Goal: Task Accomplishment & Management: Manage account settings

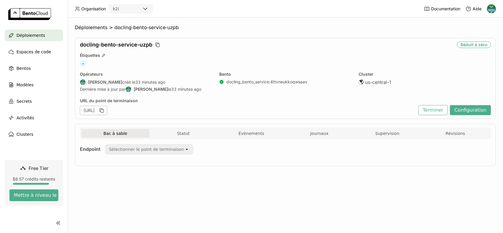
click at [72, 112] on div "Déploiements > docling-bento-service-uzpb docling-bento-service-uzpb Réduit à z…" at bounding box center [285, 125] width 435 height 215
drag, startPoint x: 220, startPoint y: 110, endPoint x: 5, endPoint y: 83, distance: 216.3
click at [105, 110] on icon "button" at bounding box center [102, 110] width 6 height 6
click at [176, 130] on button "Statut" at bounding box center [183, 133] width 68 height 9
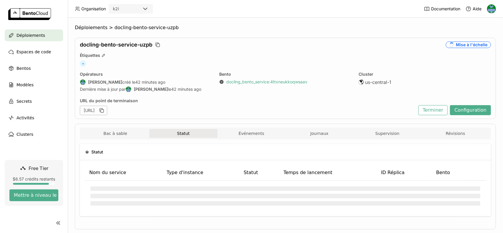
click at [310, 135] on span "Journaux" at bounding box center [319, 133] width 18 height 5
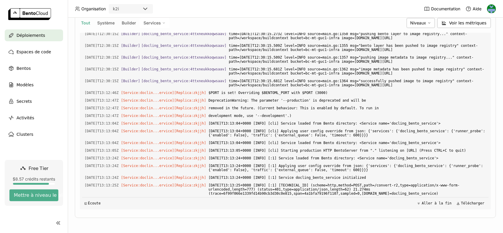
scroll to position [980, 0]
click at [33, 101] on div "Secrets" at bounding box center [34, 101] width 58 height 12
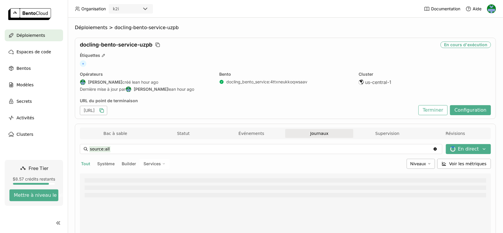
click at [105, 110] on icon "button" at bounding box center [102, 110] width 6 height 6
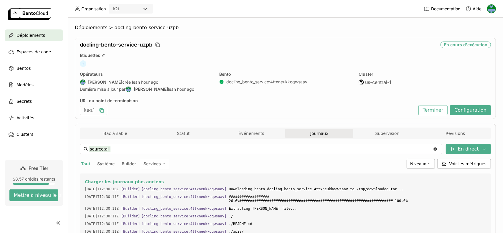
drag, startPoint x: 419, startPoint y: 191, endPoint x: 355, endPoint y: 117, distance: 97.7
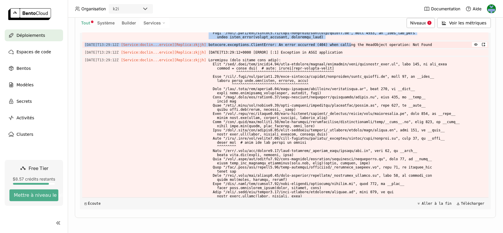
scroll to position [1621, 0]
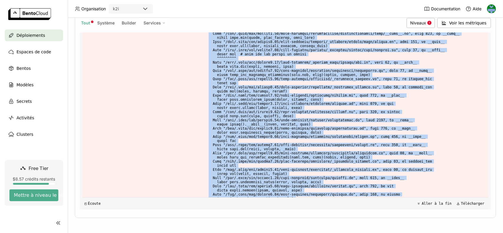
drag, startPoint x: 181, startPoint y: 156, endPoint x: 434, endPoint y: 192, distance: 255.2
click at [434, 192] on div "Charger les journaux plus anciens [DATE]T12:30:10Z [Builder] [ docling_bento_se…" at bounding box center [285, 121] width 406 height 177
copy div "lica: zkjjh ] [DATE]T13:25:16+0000 [INFO] [:1] [TECHNICAL_ID] (scheme=http,meth…"
click at [22, 99] on span "Secrets" at bounding box center [23, 101] width 15 height 7
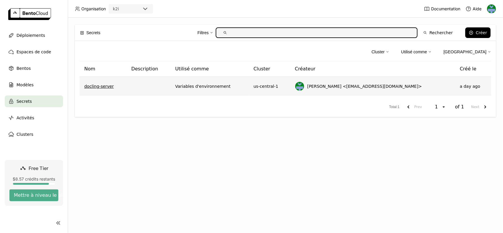
click at [98, 88] on link "docling-server" at bounding box center [98, 86] width 29 height 6
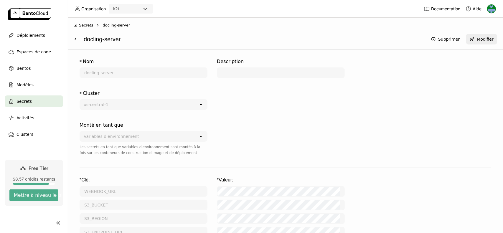
scroll to position [82, 0]
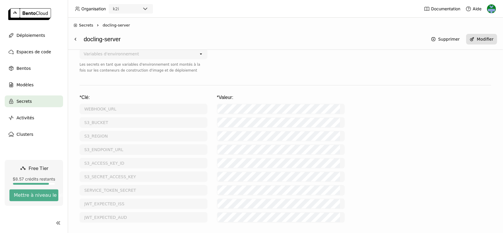
click at [479, 39] on div "Modifier" at bounding box center [484, 39] width 17 height 5
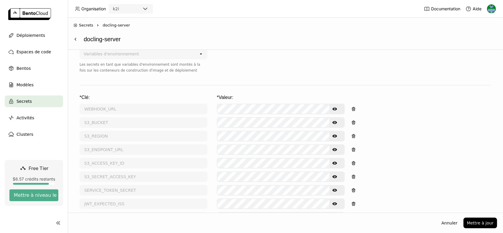
click at [334, 107] on icon "Show password text" at bounding box center [334, 108] width 5 height 3
click at [334, 108] on icon "Hide password text" at bounding box center [334, 109] width 5 height 5
click at [336, 123] on icon "Show password text" at bounding box center [334, 122] width 5 height 3
click at [335, 122] on icon "Show password text" at bounding box center [334, 122] width 5 height 5
click at [334, 107] on icon "Show password text" at bounding box center [334, 109] width 5 height 5
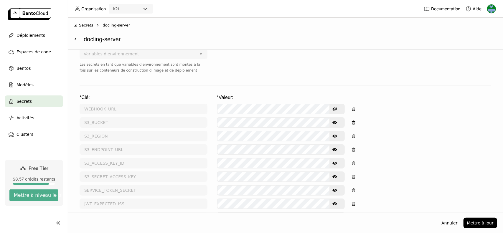
click at [334, 107] on icon "Hide password text" at bounding box center [334, 109] width 5 height 5
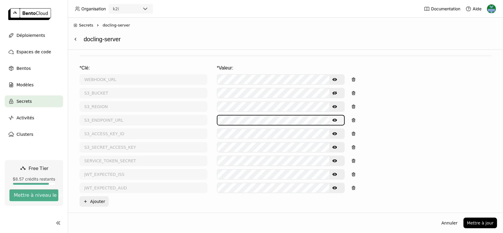
scroll to position [0, 5]
click at [336, 119] on icon "Show password text" at bounding box center [334, 120] width 5 height 5
click at [334, 119] on icon "Hide password text" at bounding box center [334, 120] width 5 height 5
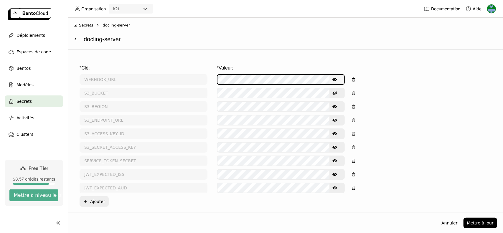
click at [335, 78] on icon "Show password text" at bounding box center [334, 79] width 5 height 3
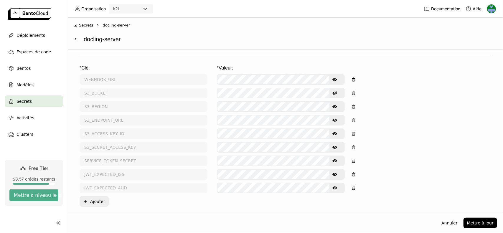
click at [336, 92] on icon "Hide password text" at bounding box center [334, 93] width 5 height 5
click at [333, 79] on icon "Hide password text" at bounding box center [334, 80] width 5 height 4
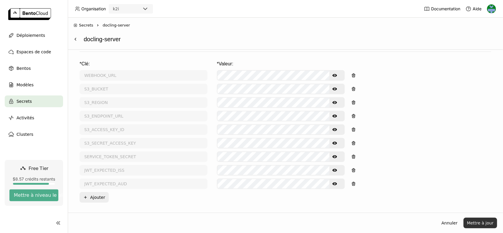
click at [479, 224] on button "Mettre à jour" at bounding box center [480, 223] width 34 height 11
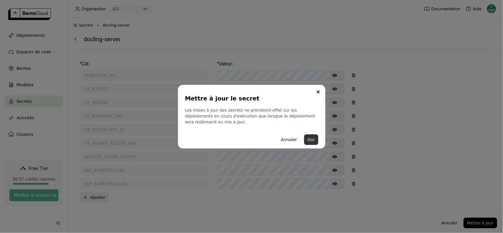
click at [312, 139] on button "Oui" at bounding box center [311, 139] width 14 height 11
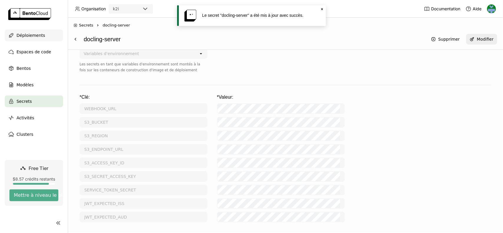
scroll to position [82, 0]
click at [28, 38] on span "Déploiements" at bounding box center [30, 35] width 29 height 7
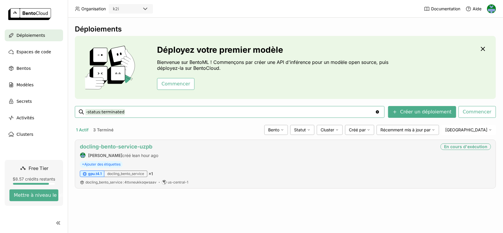
click at [97, 146] on link "docling-bento-service-uzpb" at bounding box center [116, 146] width 72 height 6
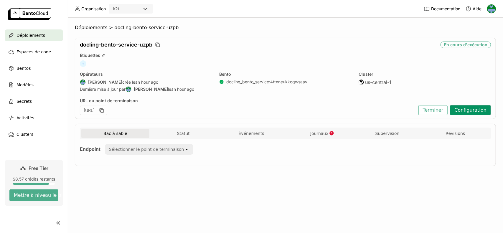
click at [471, 110] on button "Configuration" at bounding box center [470, 110] width 41 height 10
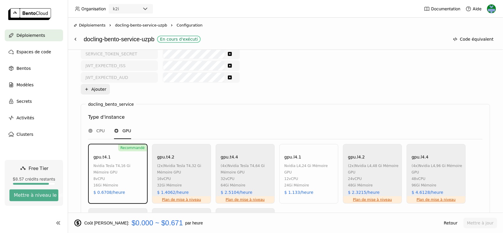
scroll to position [324, 0]
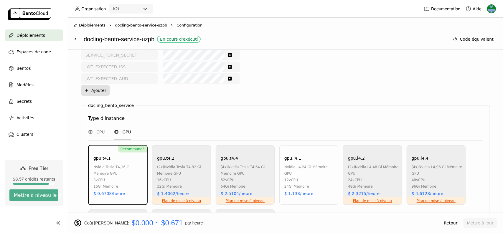
click at [100, 91] on button "Plus Ajouter" at bounding box center [95, 90] width 29 height 11
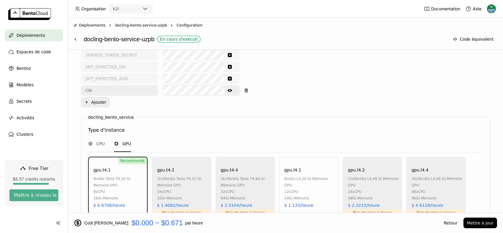
click at [110, 87] on input "text" at bounding box center [119, 90] width 76 height 9
type input "test"
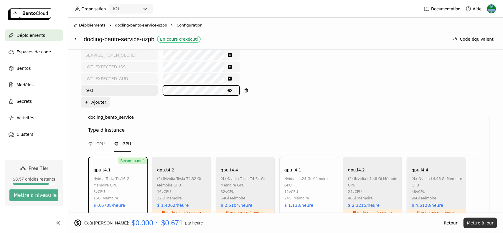
click at [478, 223] on button "Mettre à jour" at bounding box center [480, 223] width 34 height 11
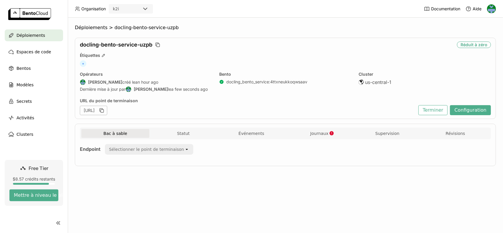
click at [319, 131] on span "Journaux" at bounding box center [319, 133] width 18 height 5
click at [317, 133] on span "Journaux" at bounding box center [319, 133] width 18 height 5
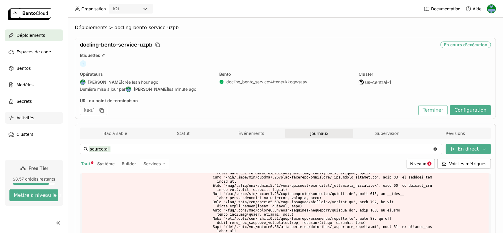
drag, startPoint x: 219, startPoint y: 110, endPoint x: 9, endPoint y: 119, distance: 210.4
click at [105, 110] on icon "button" at bounding box center [102, 110] width 6 height 6
click at [105, 107] on icon "button" at bounding box center [102, 110] width 6 height 6
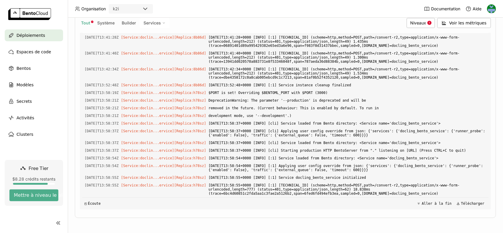
scroll to position [2277, 0]
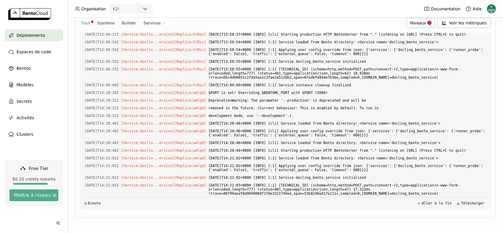
scroll to position [2401, 0]
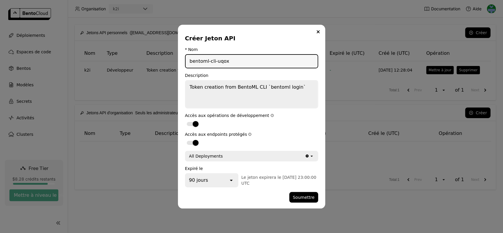
drag, startPoint x: 241, startPoint y: 61, endPoint x: 194, endPoint y: 66, distance: 46.8
click at [183, 59] on div "Créer Jeton API * Nom bentoml-cli-uqox Description Token creation from BentoML …" at bounding box center [251, 117] width 147 height 184
type input "k2i-backend"
click at [232, 179] on icon "open" at bounding box center [231, 180] width 6 height 6
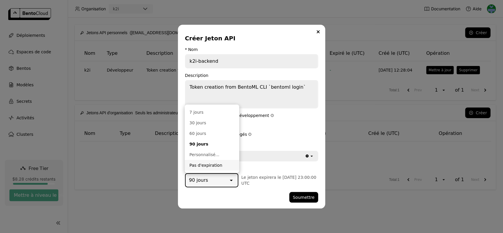
click at [211, 165] on div "Pas d'expiration" at bounding box center [211, 165] width 45 height 6
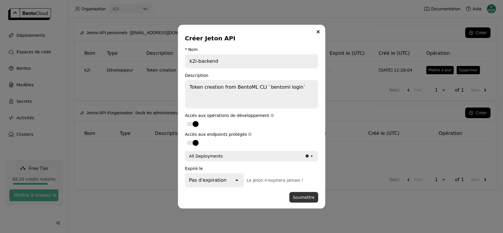
click at [303, 196] on button "Soumettre" at bounding box center [303, 197] width 29 height 11
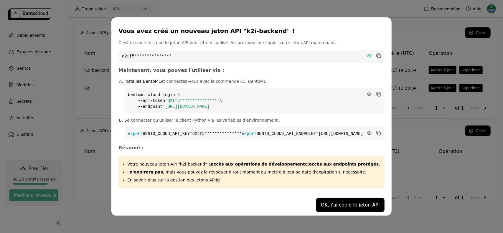
click at [366, 54] on icon "dialog" at bounding box center [369, 56] width 6 height 6
click at [312, 51] on code "d2tf5sgduuubhg85afdg" at bounding box center [251, 56] width 266 height 13
click at [156, 53] on code "d2tf5sgduuubhg85afdg" at bounding box center [251, 56] width 266 height 13
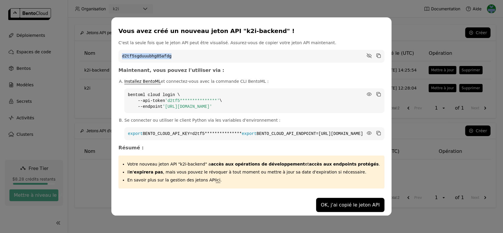
copy code "d2tf5sgduuubhg85afdg"
click at [376, 92] on icon "dialog" at bounding box center [377, 93] width 3 height 3
click at [378, 132] on icon "dialog" at bounding box center [379, 133] width 3 height 3
click at [351, 209] on button "OK, j'ai copié le jeton API" at bounding box center [350, 205] width 68 height 14
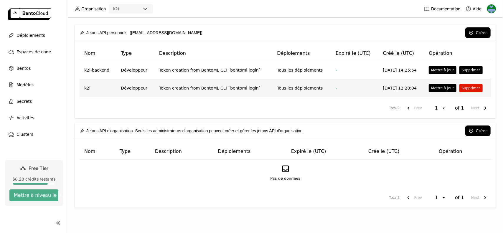
click at [468, 87] on button "Supprimer" at bounding box center [470, 88] width 23 height 8
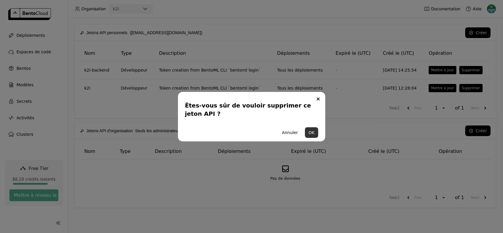
click at [311, 130] on button "OK" at bounding box center [311, 132] width 13 height 11
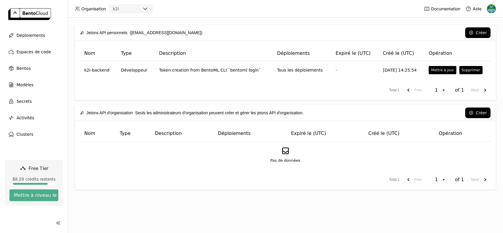
drag, startPoint x: 36, startPoint y: 36, endPoint x: 64, endPoint y: 62, distance: 38.3
click at [36, 36] on span "Déploiements" at bounding box center [30, 35] width 29 height 7
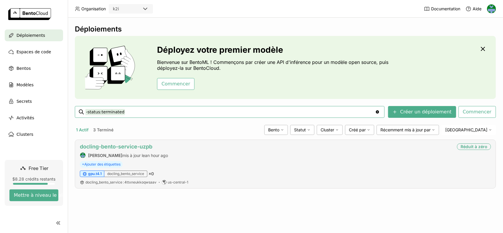
click at [117, 145] on link "docling-bento-service-uzpb" at bounding box center [116, 146] width 72 height 6
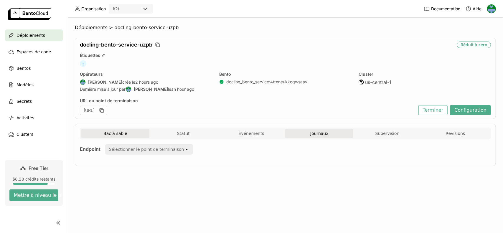
click at [323, 132] on span "Journaux" at bounding box center [319, 133] width 18 height 5
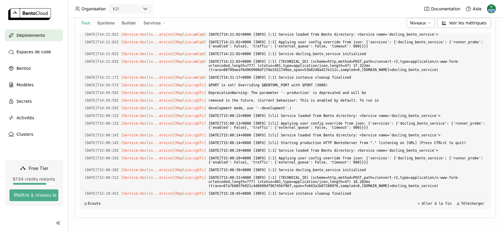
scroll to position [2055, 0]
